Goal: Transaction & Acquisition: Purchase product/service

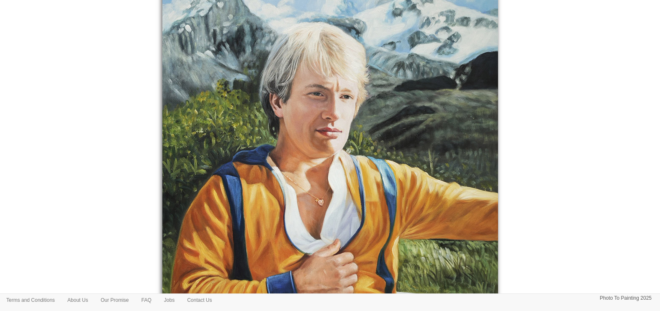
scroll to position [125, 0]
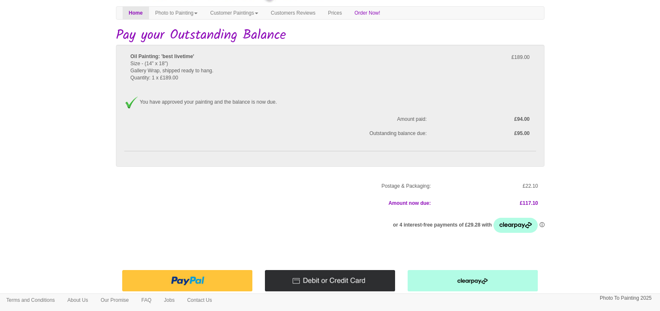
scroll to position [42, 0]
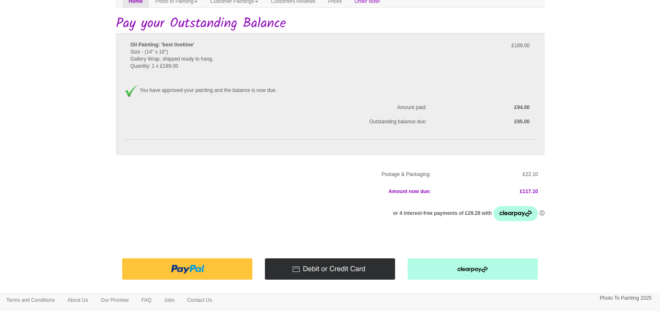
click at [187, 268] on img at bounding box center [187, 269] width 130 height 21
